Goal: Information Seeking & Learning: Check status

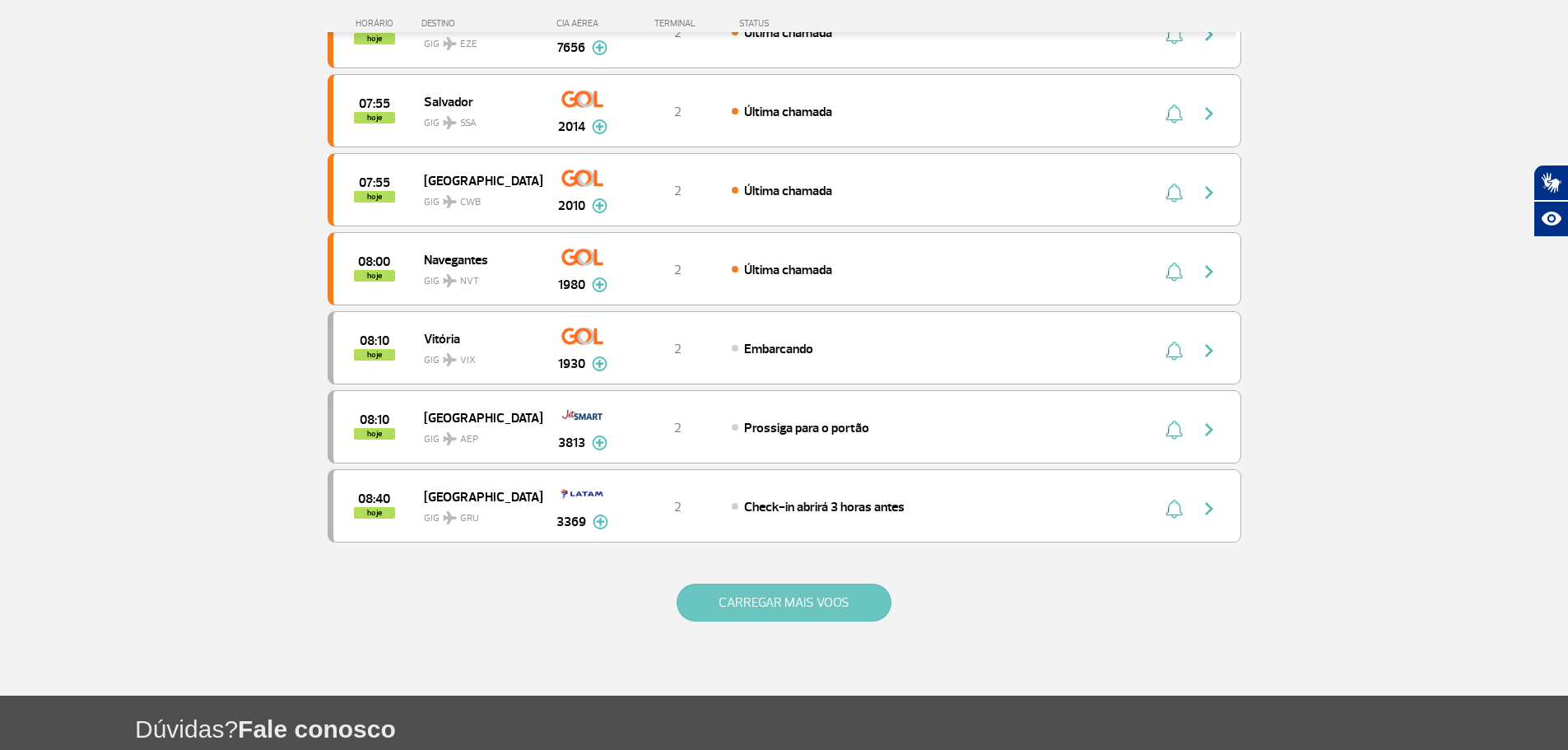
scroll to position [1400, 0]
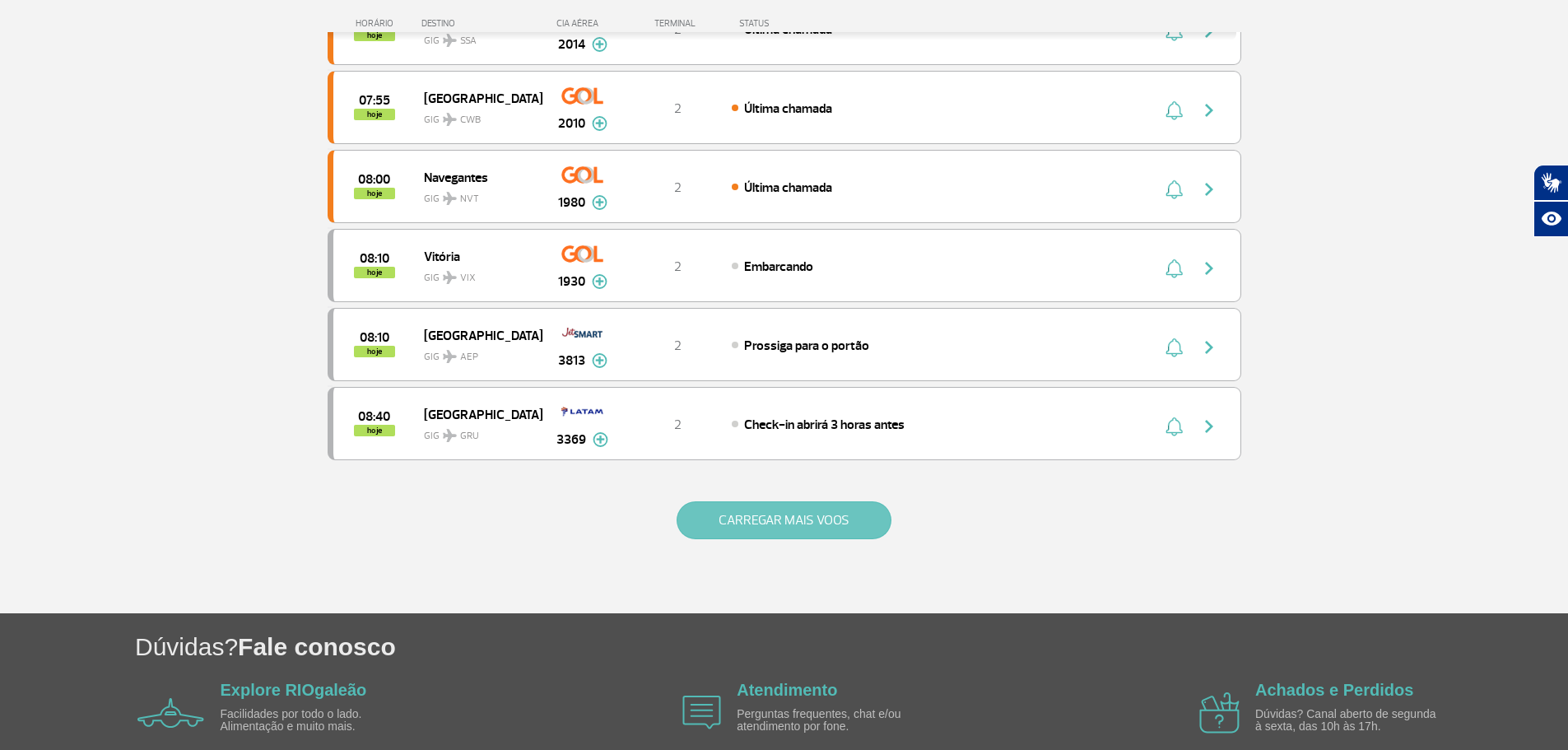
click at [777, 520] on button "CARREGAR MAIS VOOS" at bounding box center [783, 521] width 215 height 38
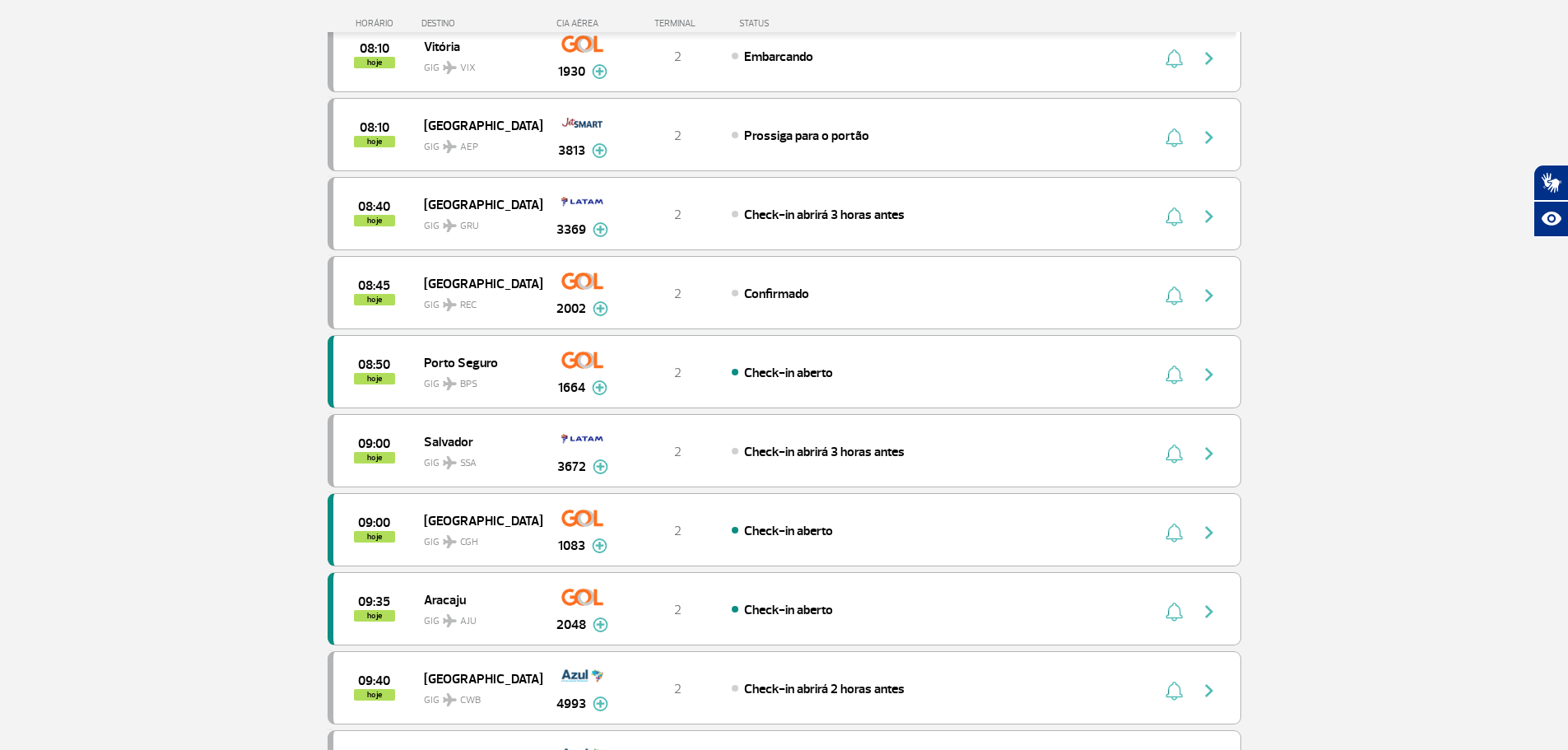
scroll to position [1646, 0]
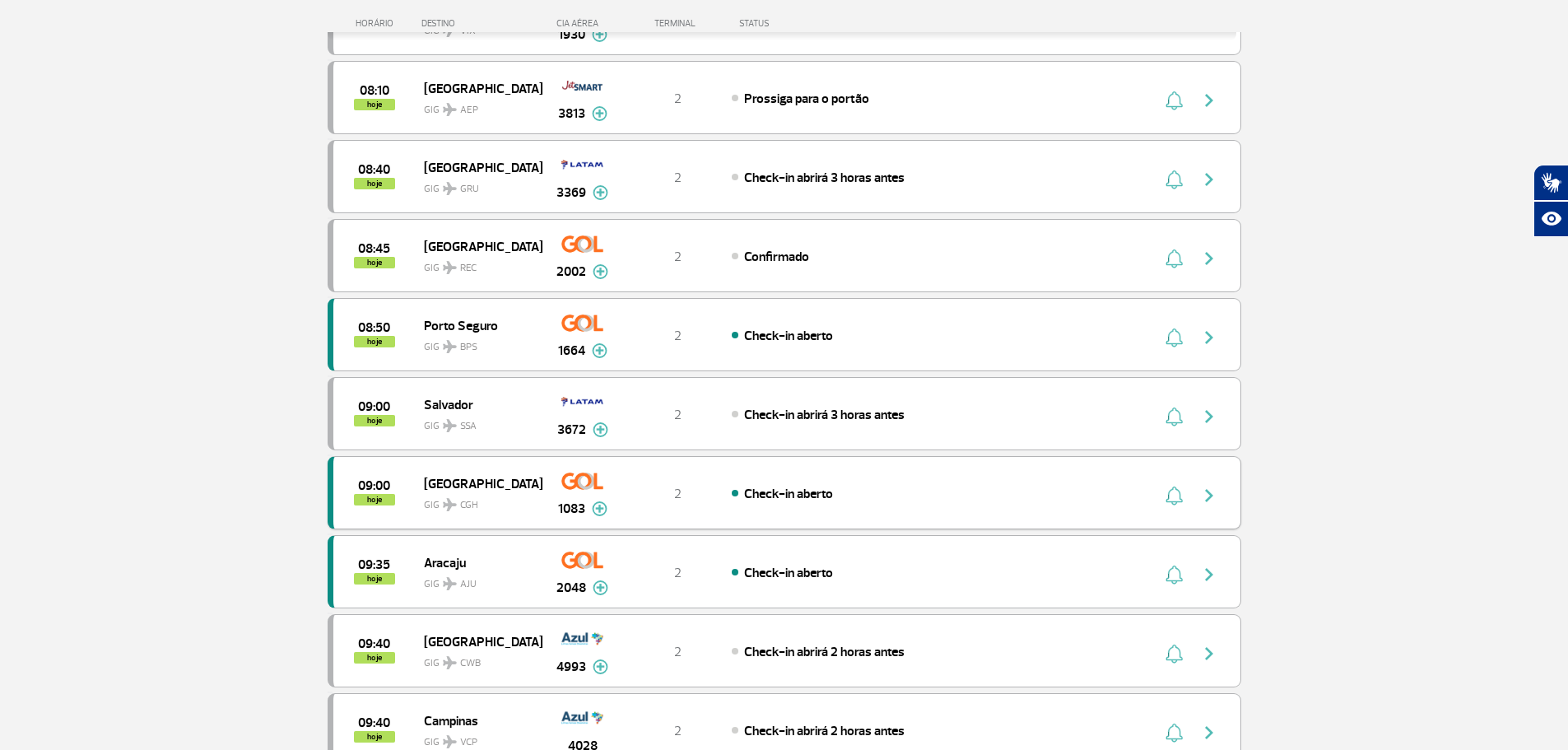
click at [1183, 500] on button "button" at bounding box center [1173, 493] width 25 height 27
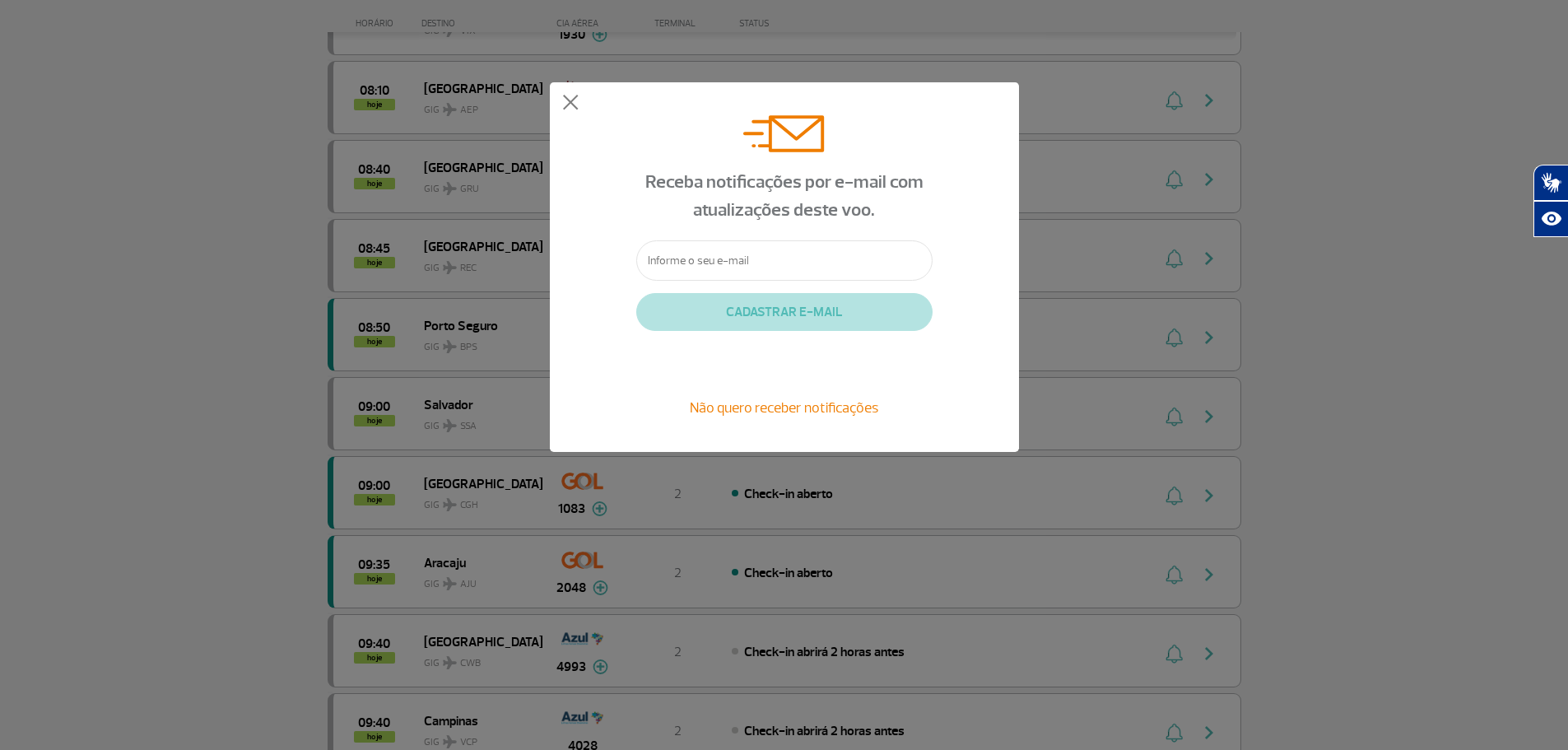
click at [812, 401] on span "Não quero receber notificações" at bounding box center [784, 407] width 188 height 18
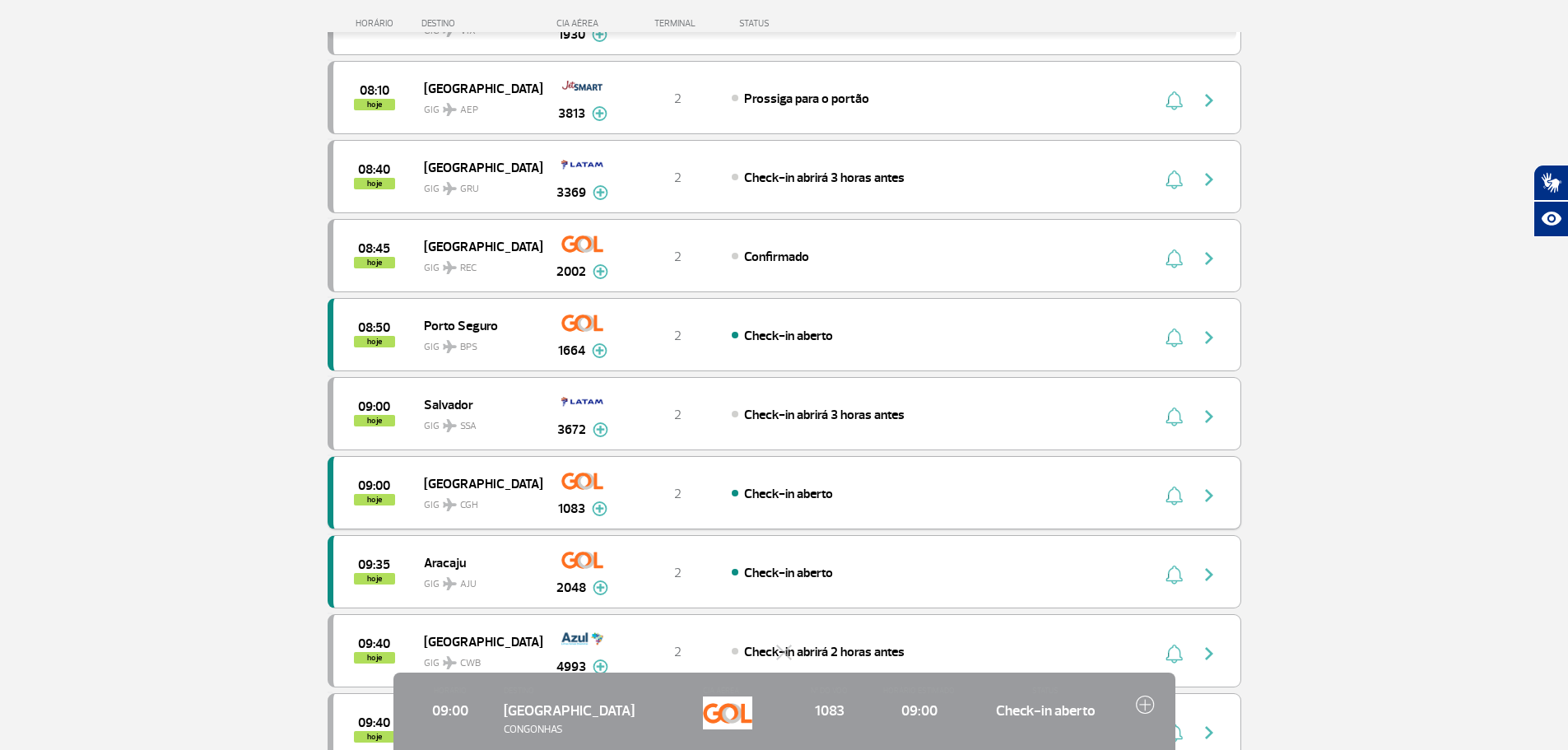
click at [1199, 499] on img "button" at bounding box center [1209, 495] width 20 height 20
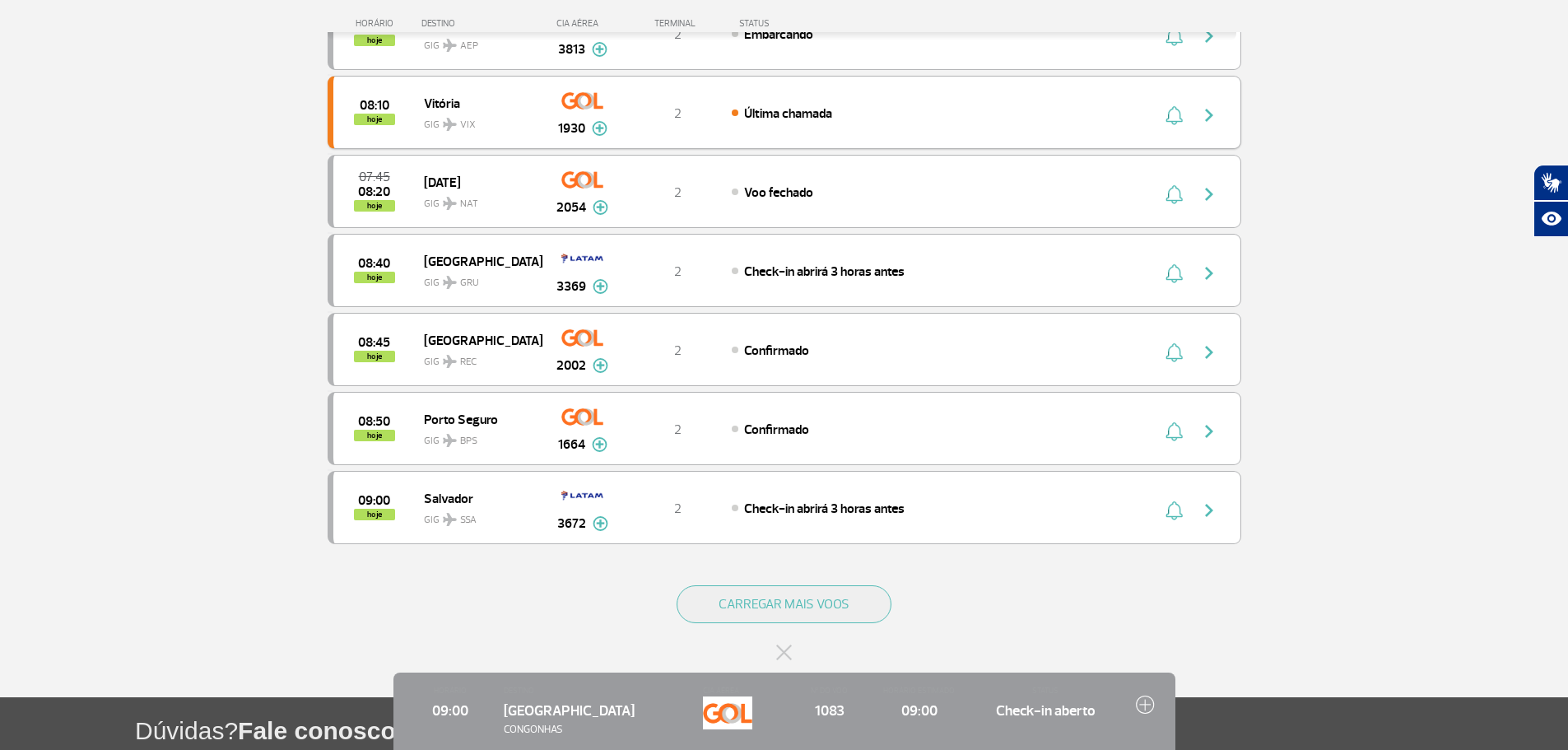
scroll to position [1480, 0]
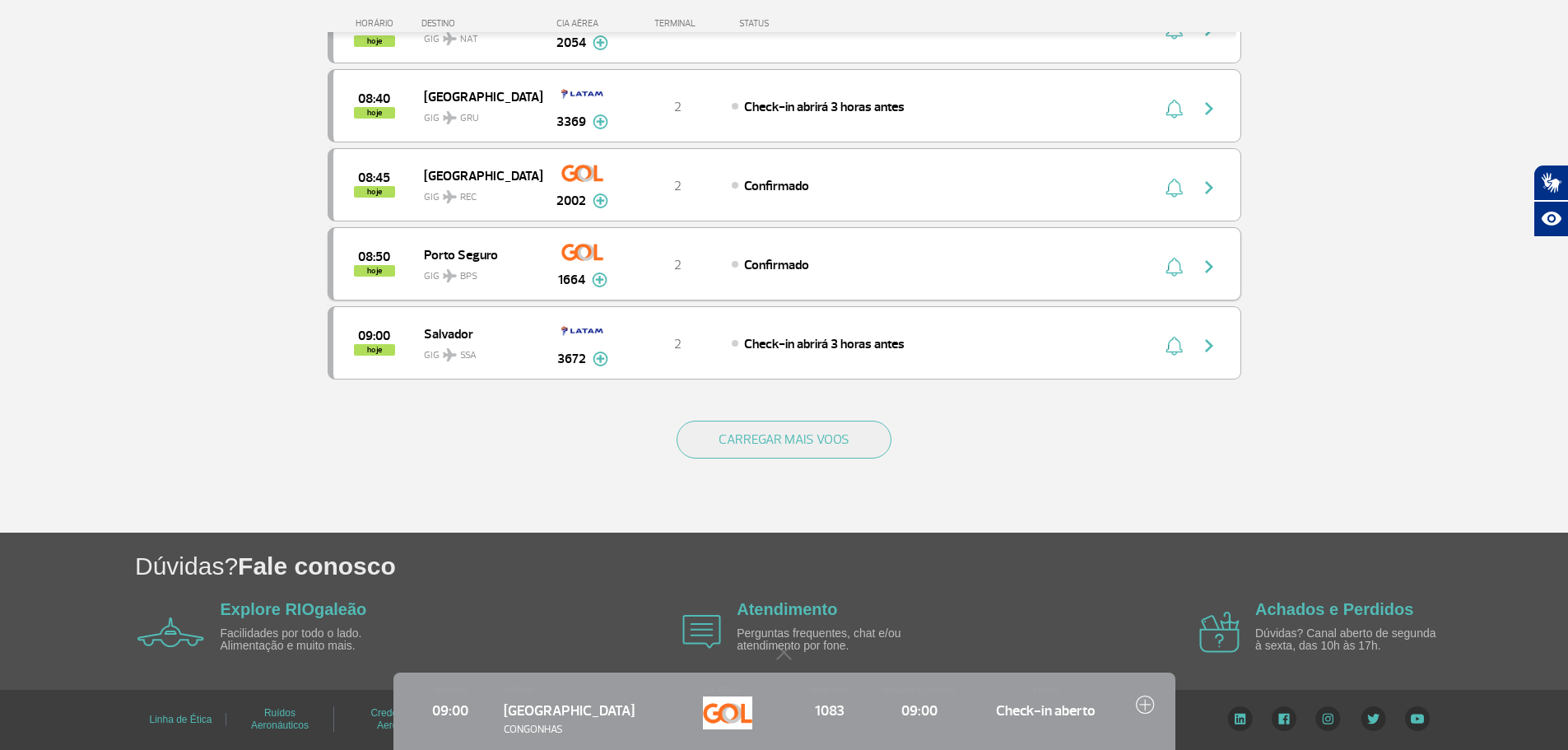
drag, startPoint x: 764, startPoint y: 283, endPoint x: 789, endPoint y: 272, distance: 27.3
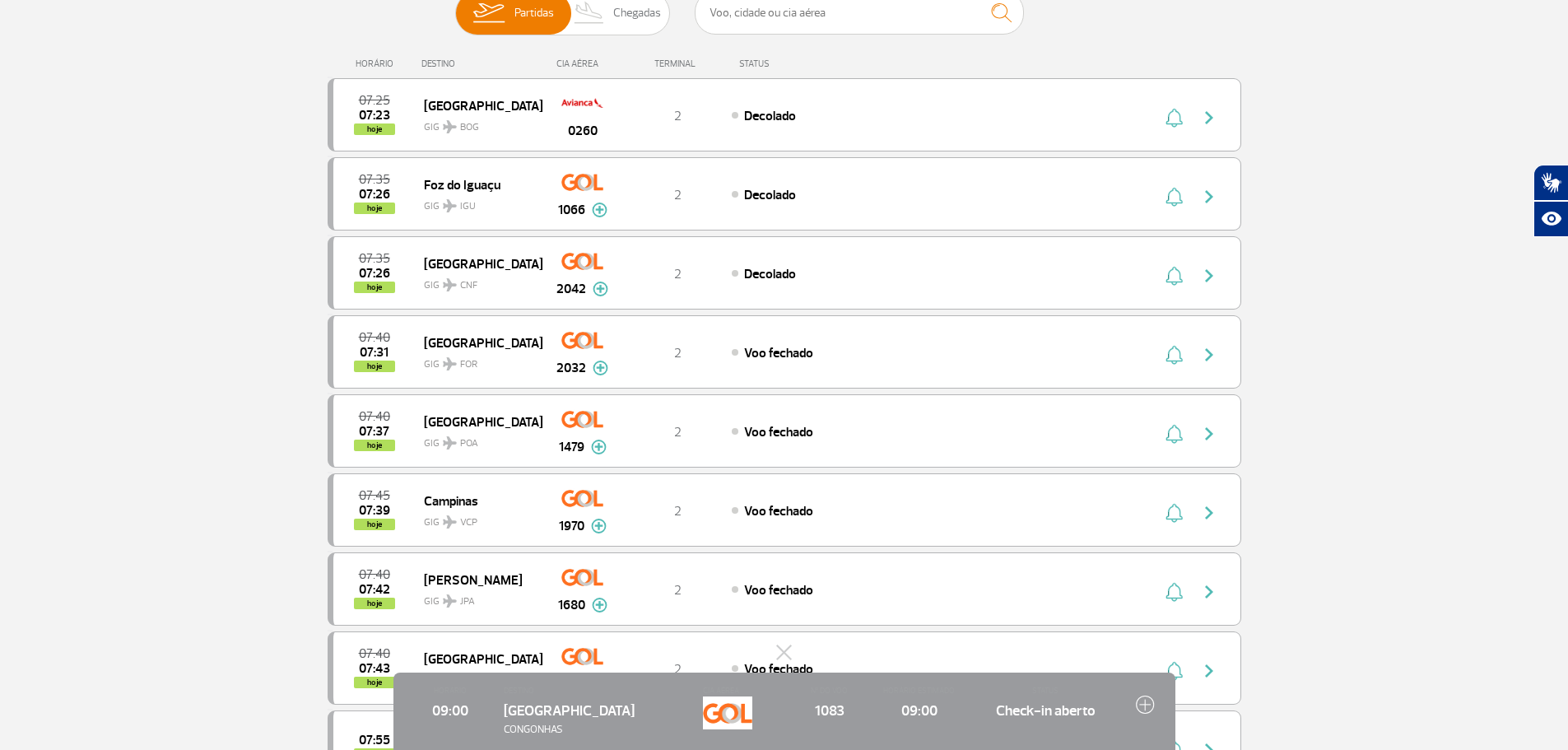
scroll to position [152, 0]
